Goal: Task Accomplishment & Management: Manage account settings

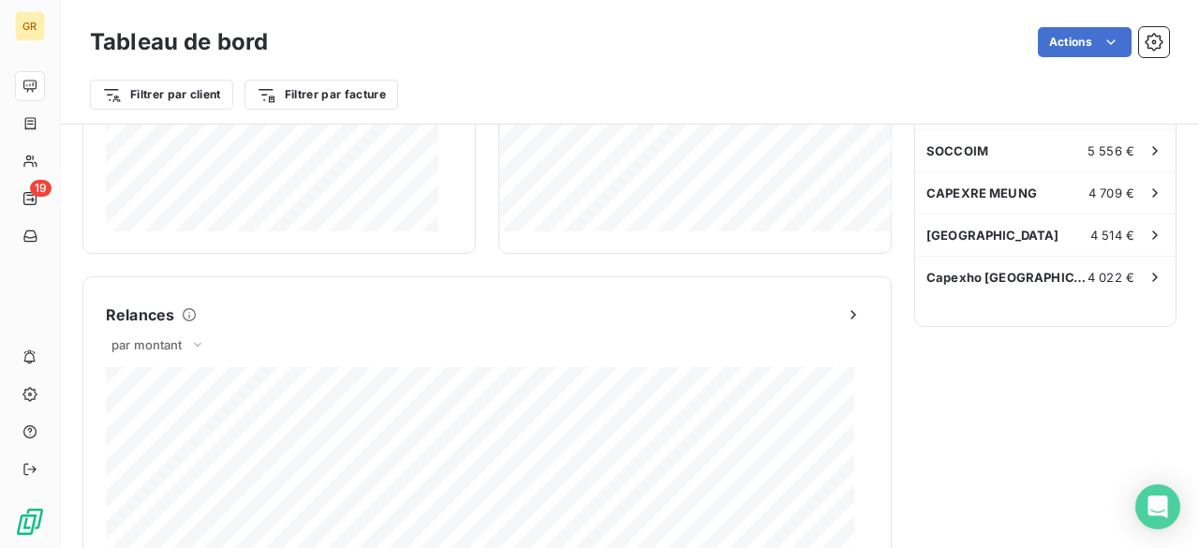
scroll to position [1278, 0]
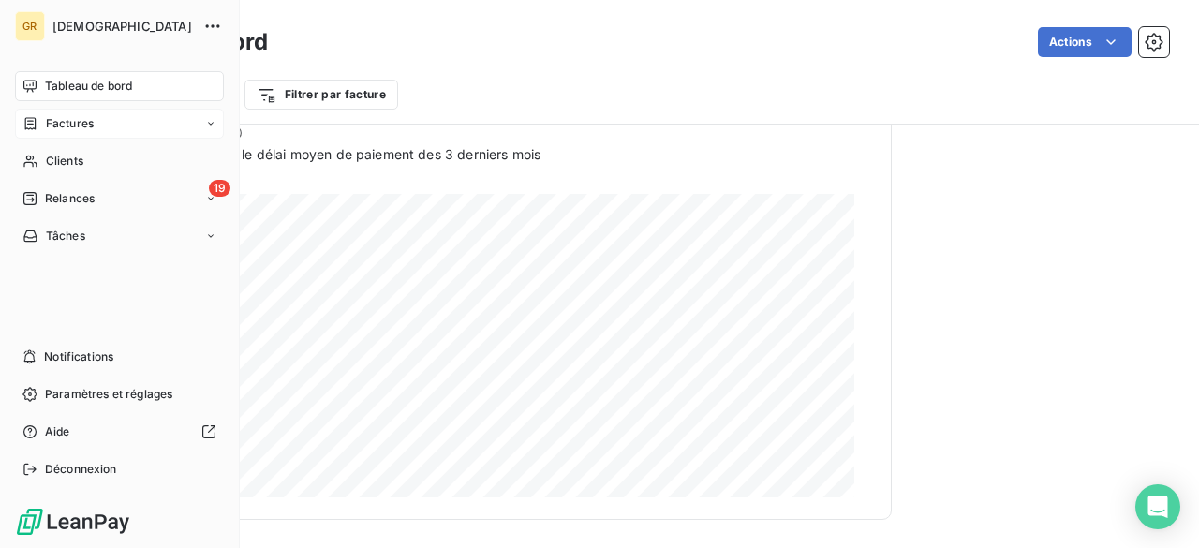
click at [41, 123] on div "Factures" at bounding box center [57, 123] width 71 height 17
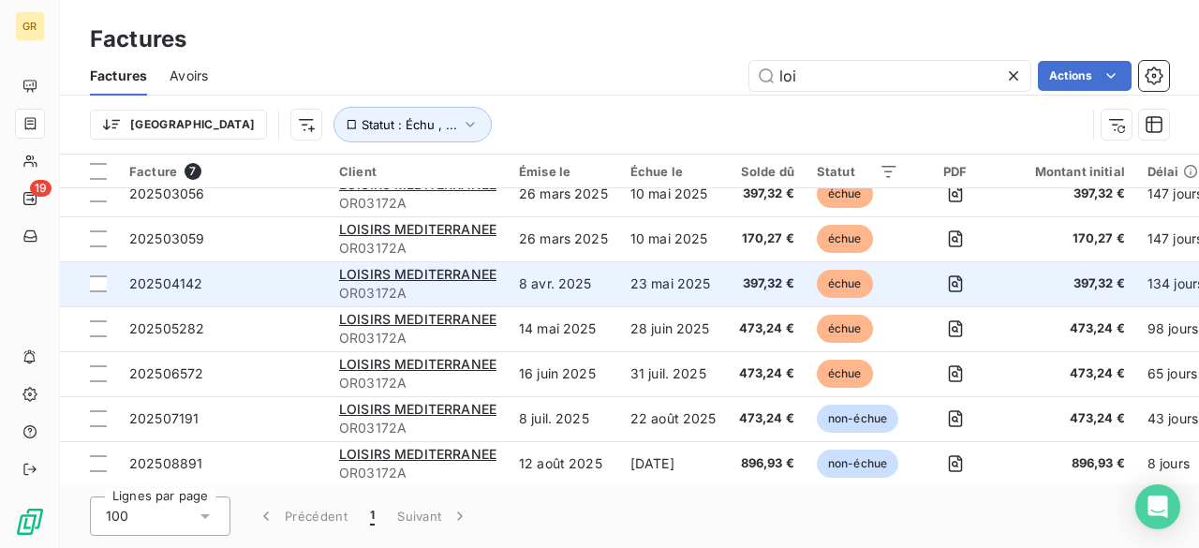
scroll to position [26, 0]
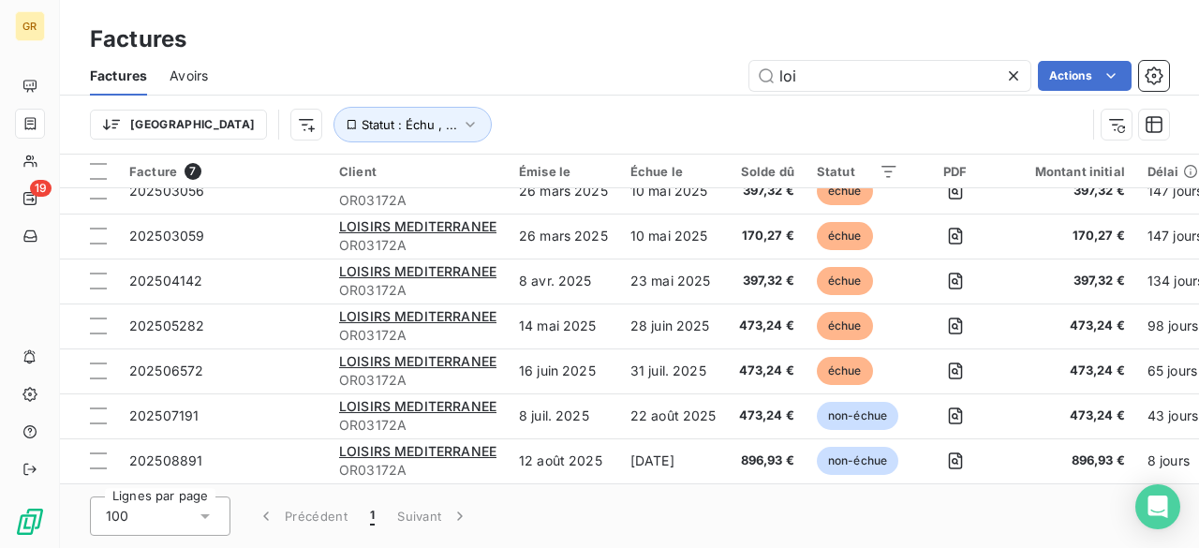
click at [1010, 74] on icon at bounding box center [1013, 75] width 9 height 9
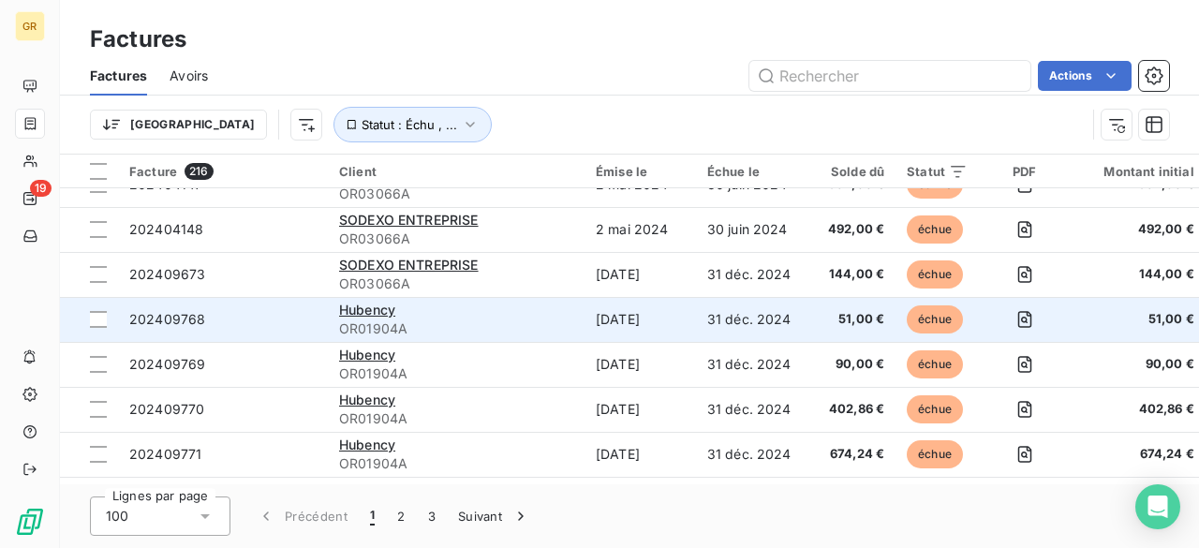
click at [443, 320] on span "OR01904A" at bounding box center [456, 329] width 234 height 19
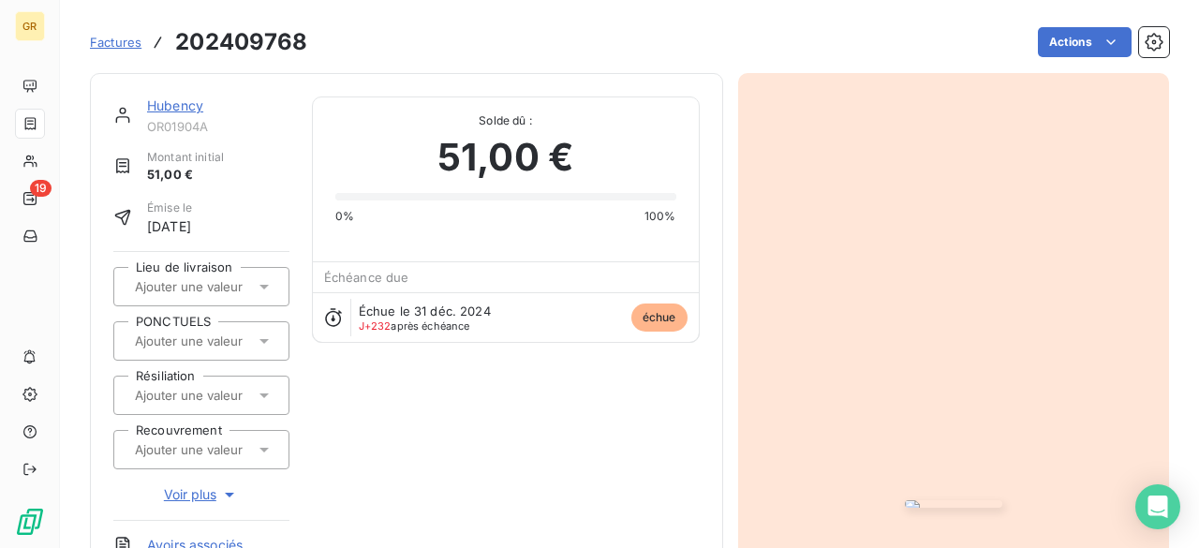
click at [946, 500] on img "button" at bounding box center [953, 503] width 97 height 7
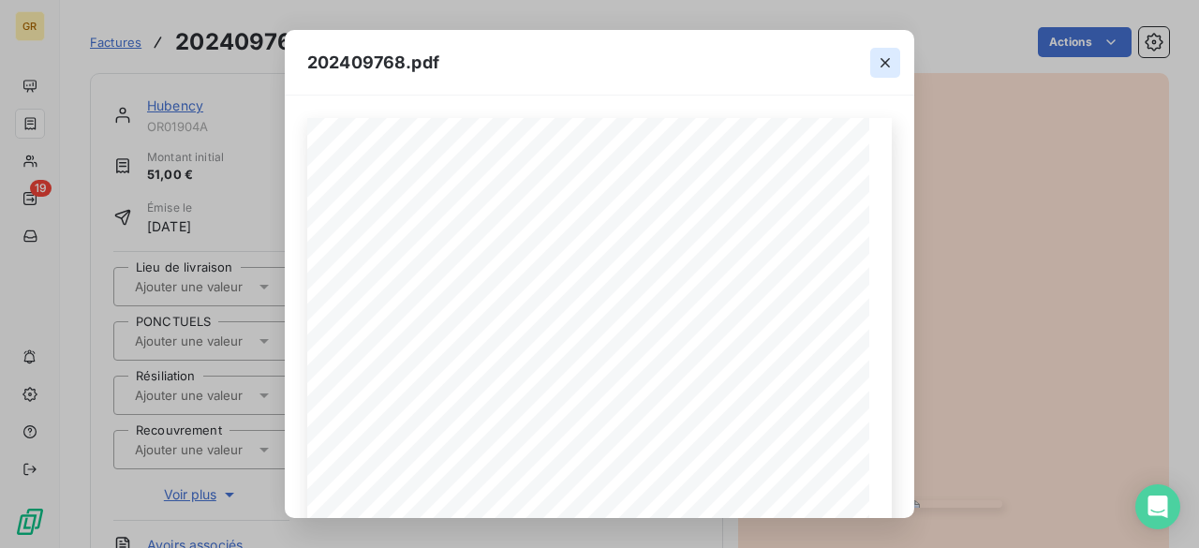
click at [883, 57] on icon "button" at bounding box center [885, 62] width 19 height 19
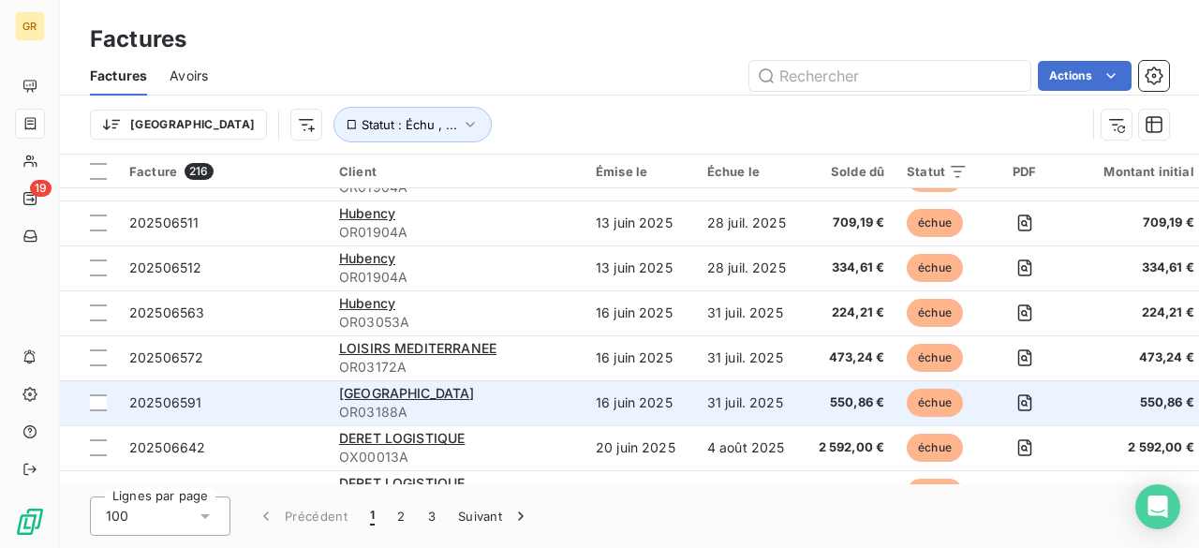
scroll to position [4209, 0]
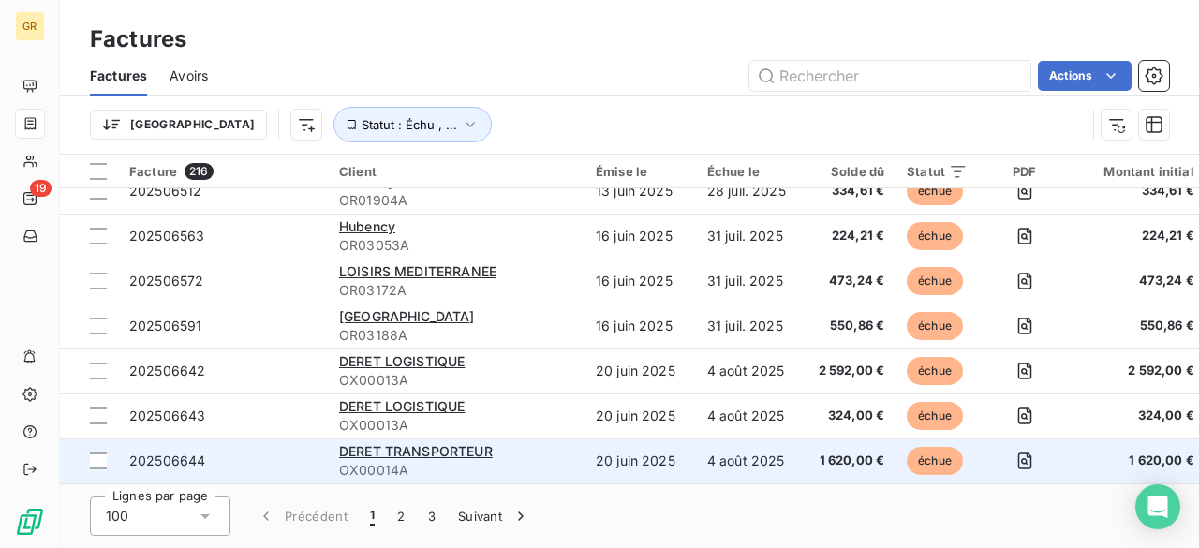
click at [506, 445] on div "DERET TRANSPORTEUR" at bounding box center [456, 451] width 234 height 19
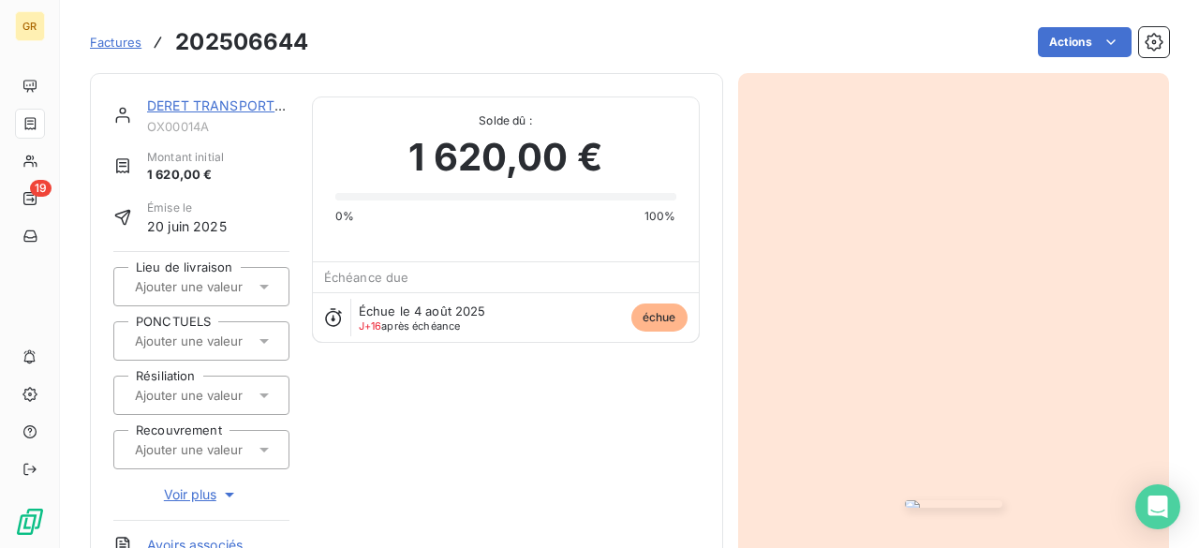
click at [920, 500] on img "button" at bounding box center [953, 503] width 97 height 7
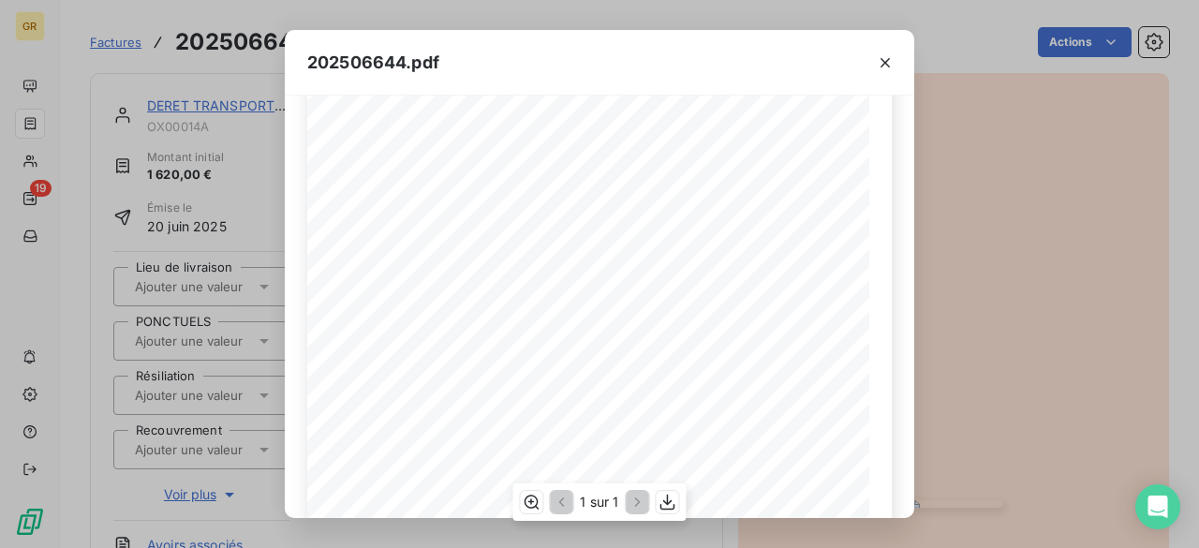
scroll to position [281, 0]
click at [1016, 174] on div "202506644.pdf Référence interne Numéro de Date de Numéro de commande Référence …" at bounding box center [599, 274] width 1199 height 548
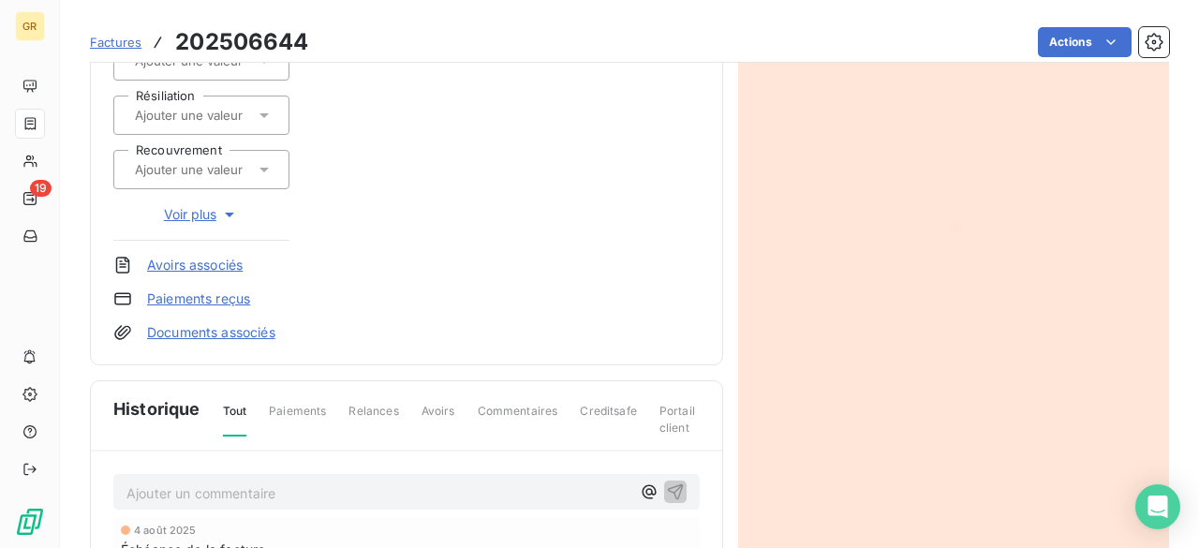
scroll to position [0, 0]
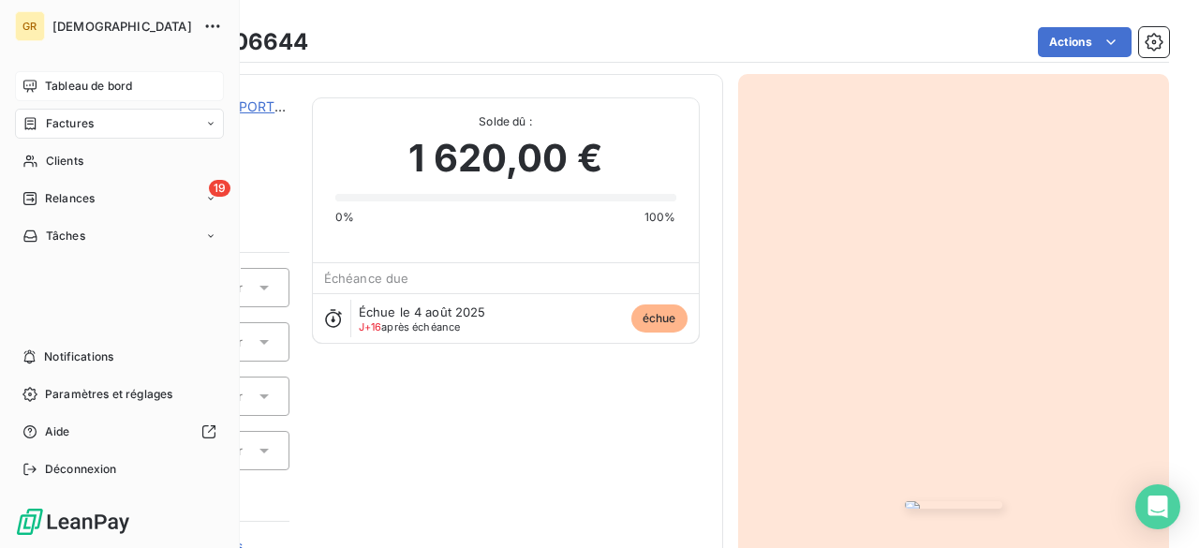
click at [27, 87] on icon at bounding box center [29, 86] width 15 height 15
